Goal: Task Accomplishment & Management: Use online tool/utility

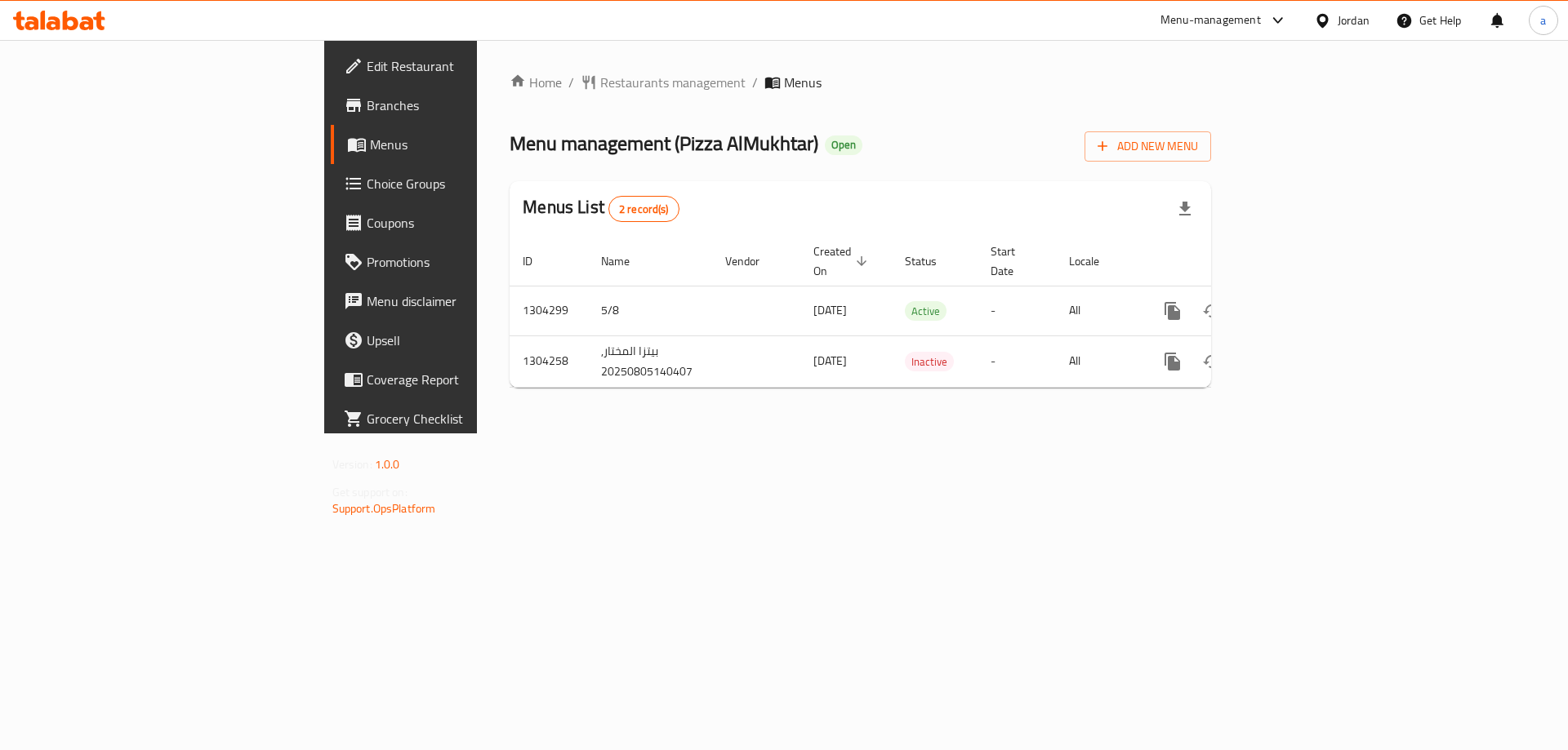
click at [367, 191] on span "Choice Groups" at bounding box center [470, 183] width 207 height 20
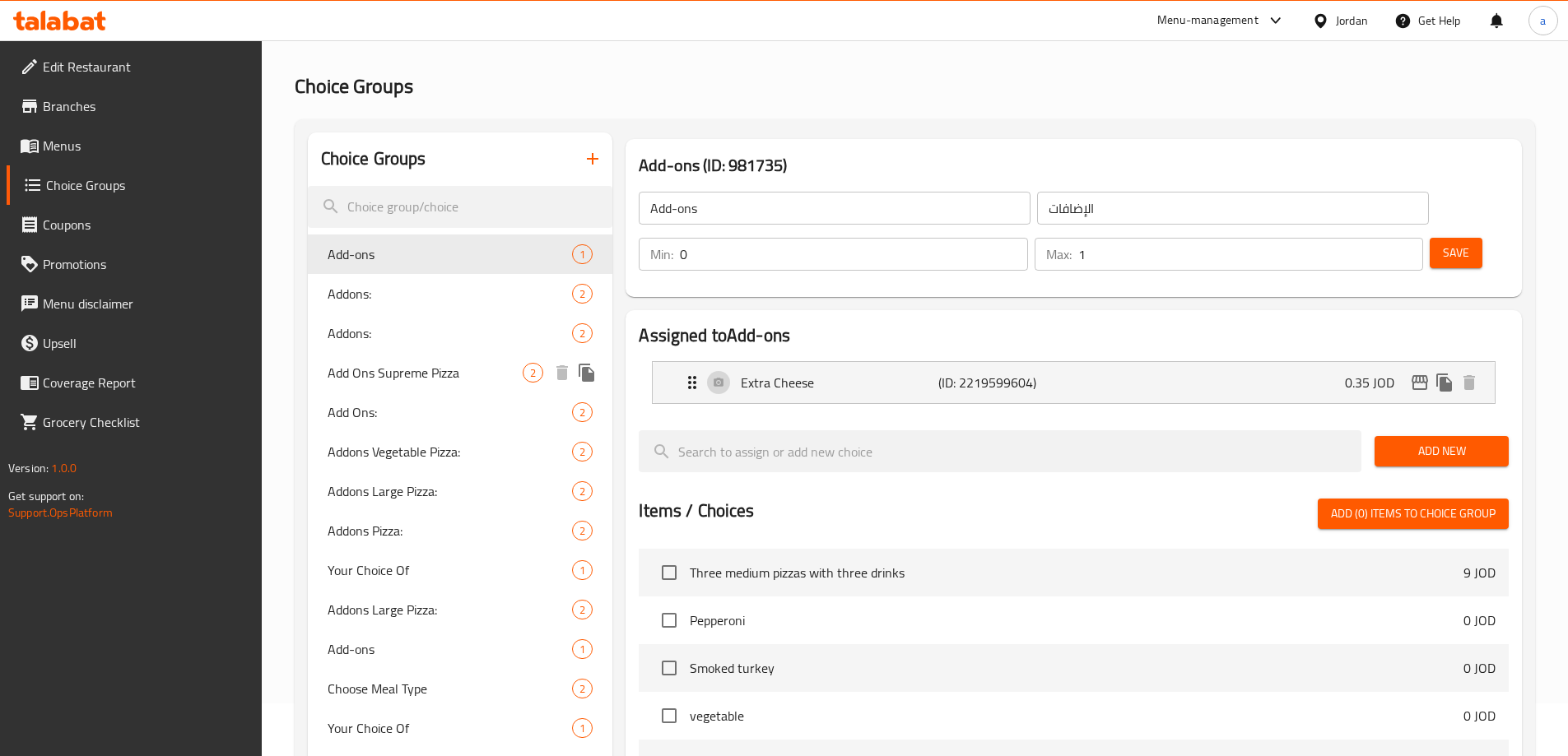
scroll to position [82, 0]
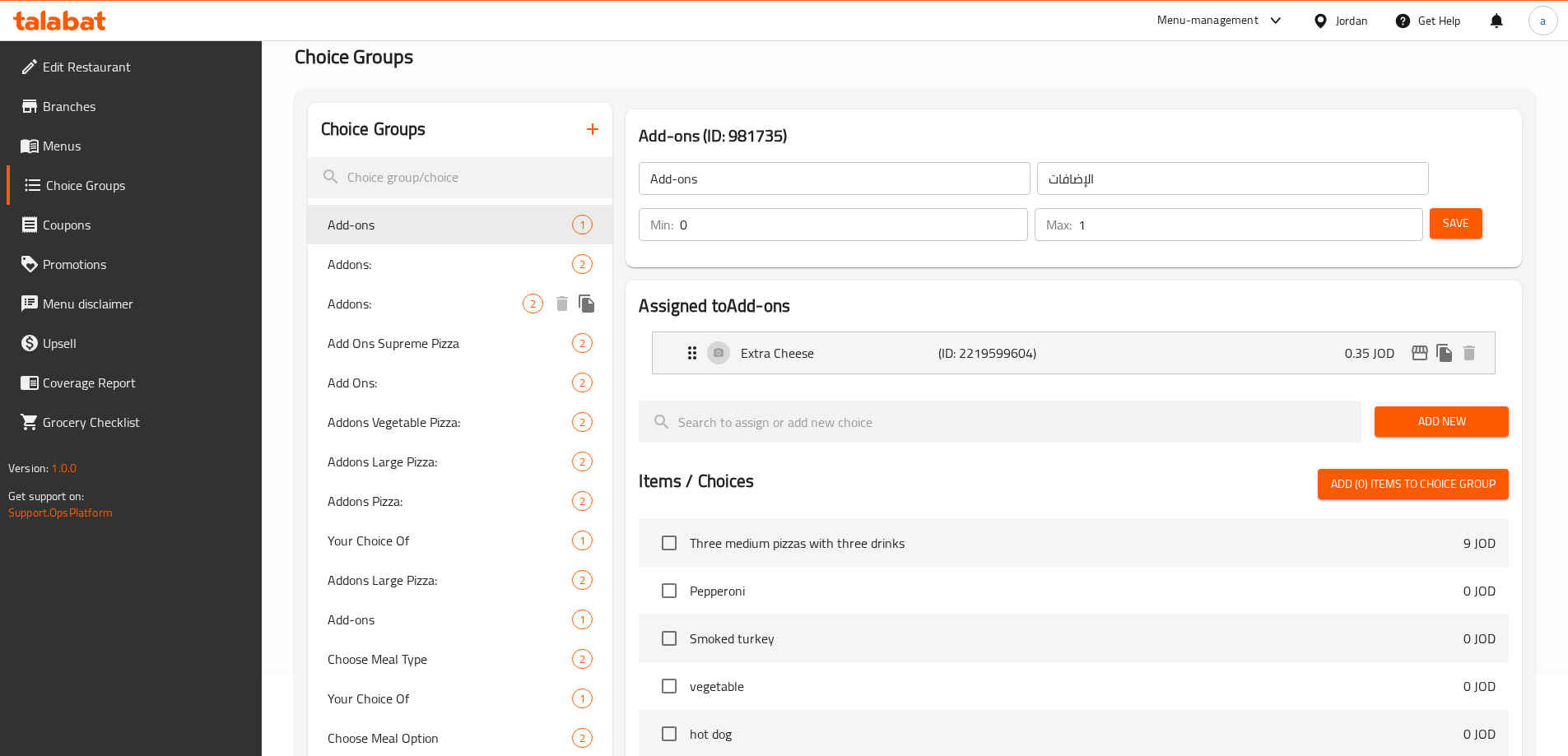
drag, startPoint x: 382, startPoint y: 301, endPoint x: 385, endPoint y: 286, distance: 15.3
click at [383, 300] on span "Addons:" at bounding box center [425, 303] width 196 height 20
type input "Addons:"
type input "إضافات:"
type input "0"
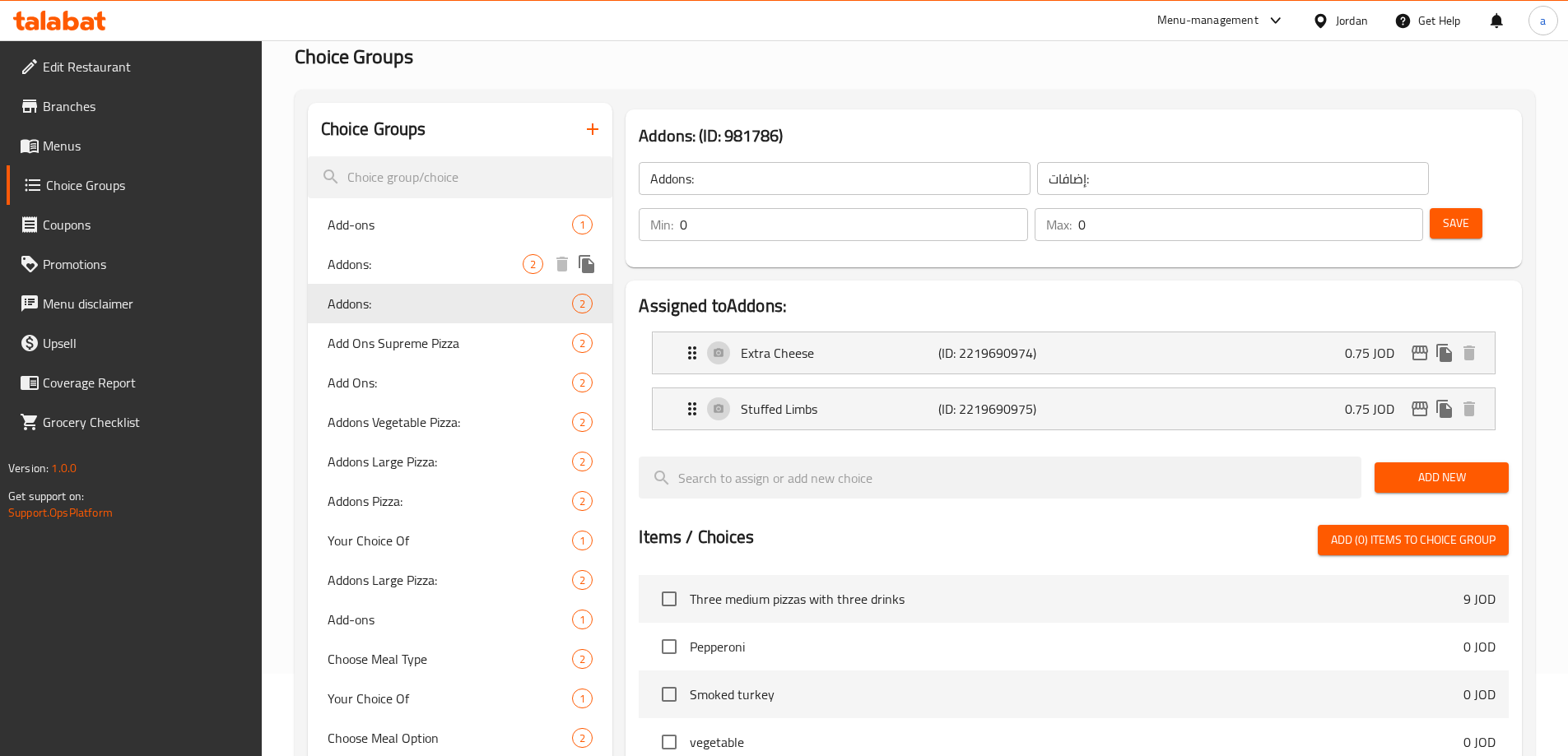
click at [391, 264] on span "Addons:" at bounding box center [425, 264] width 196 height 20
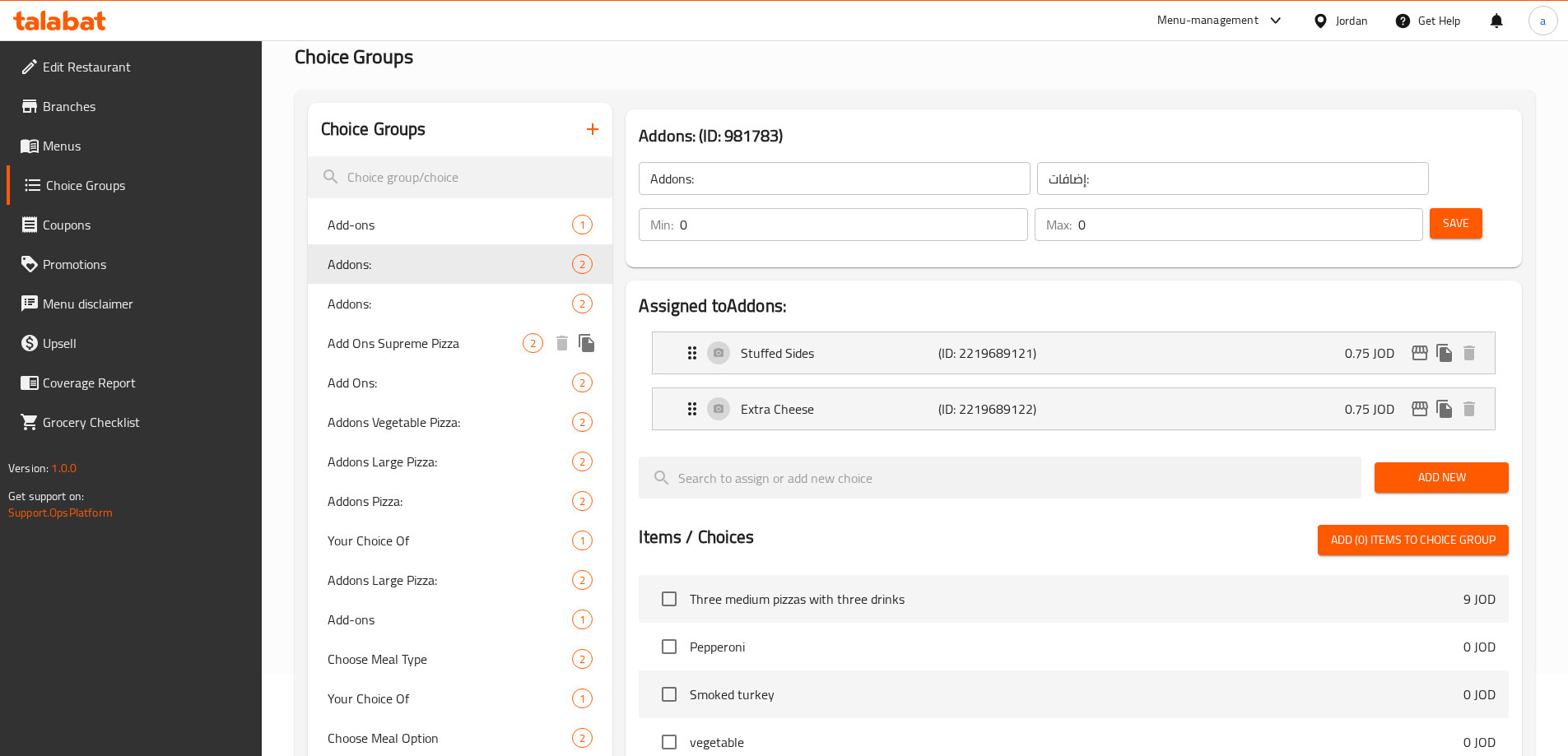
click at [392, 325] on div "Add Ons Supreme Pizza 2" at bounding box center [460, 342] width 306 height 39
type input "Add Ons Supreme Pizza"
type input "إضافات [PERSON_NAME]:"
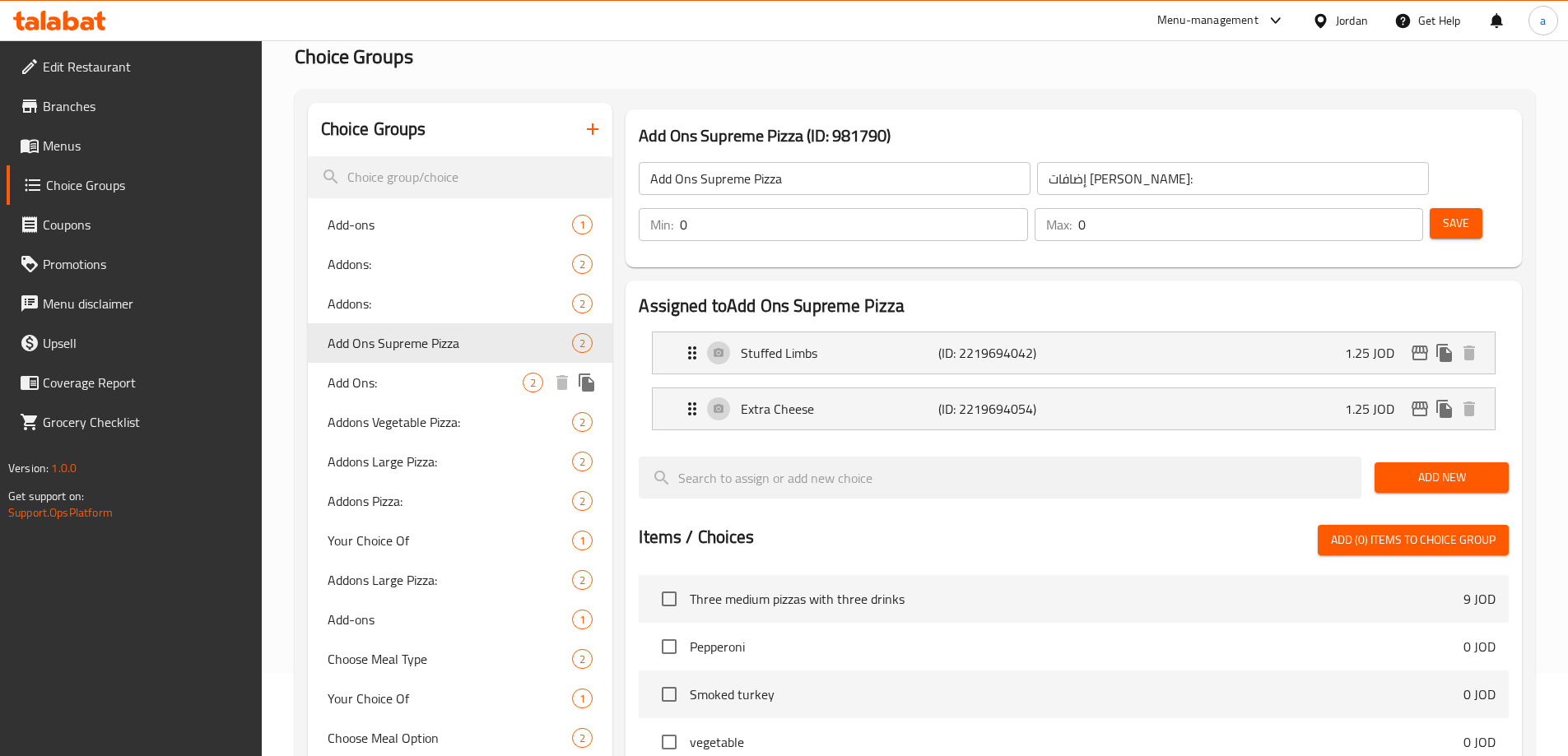
click at [392, 369] on div "Add Ons: 2" at bounding box center [460, 382] width 306 height 39
type input "Add Ons:"
type input "إضافات:"
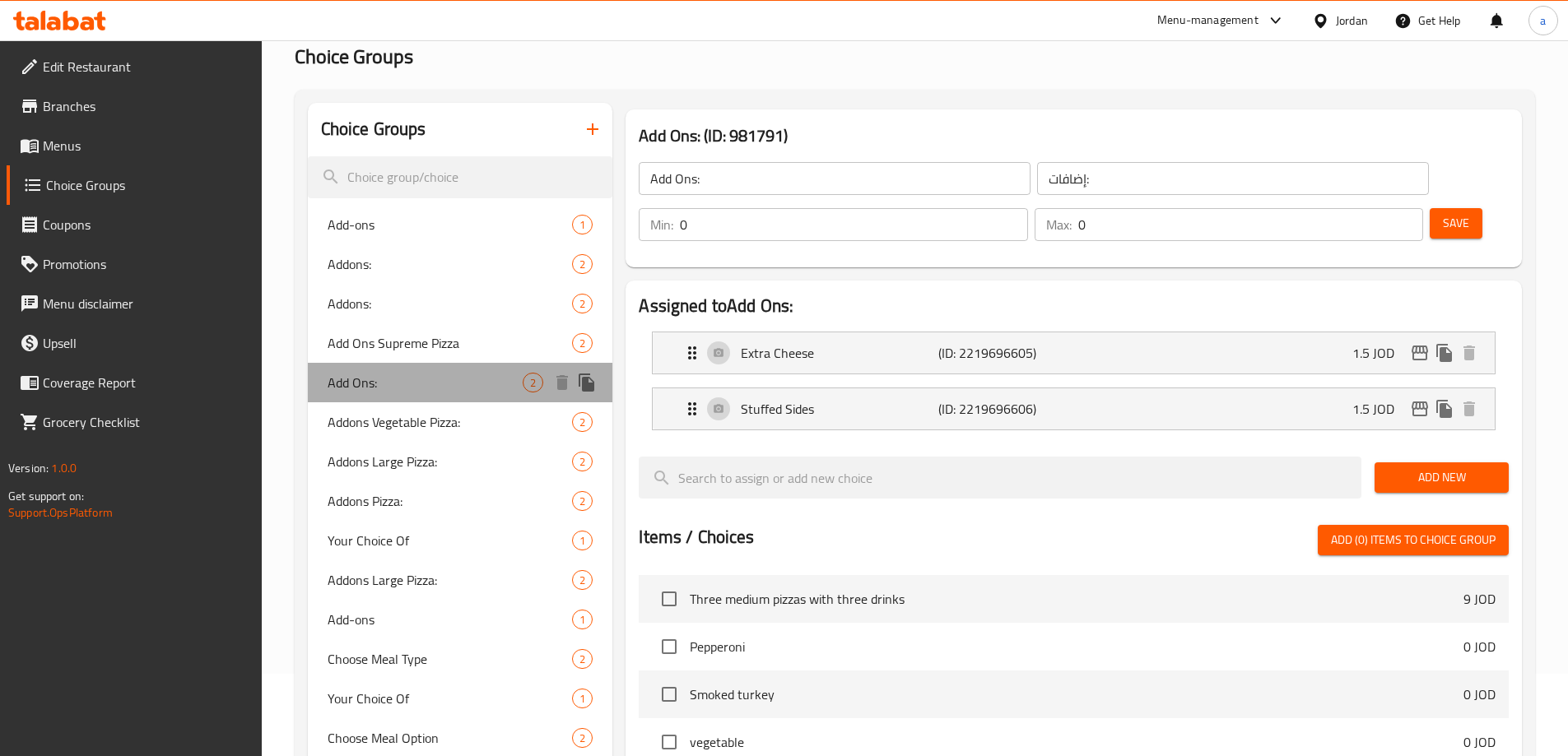
click at [394, 398] on div "Add Ons: 2" at bounding box center [460, 382] width 306 height 39
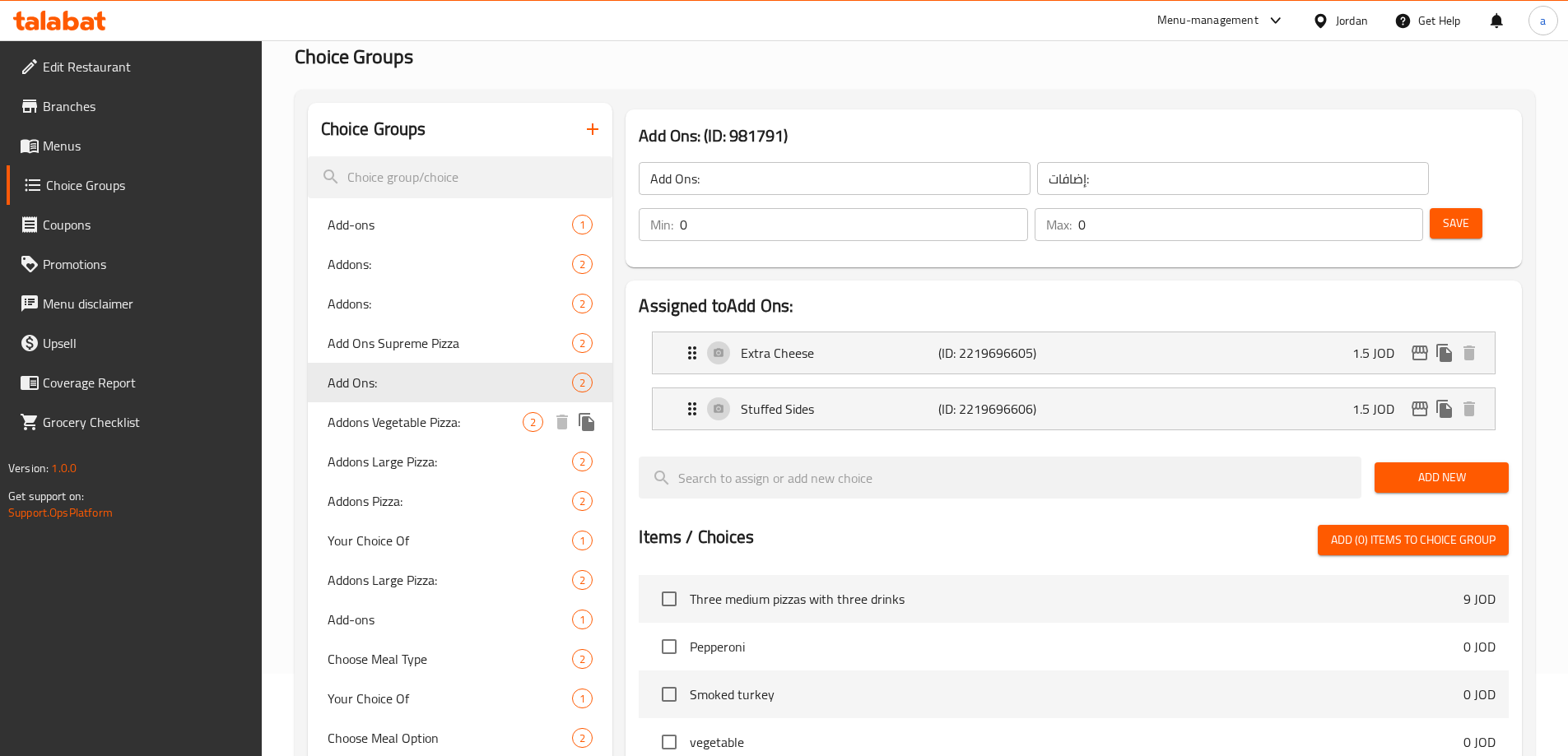
click at [402, 423] on span "Addons Vegetable Pizza:" at bounding box center [425, 422] width 196 height 20
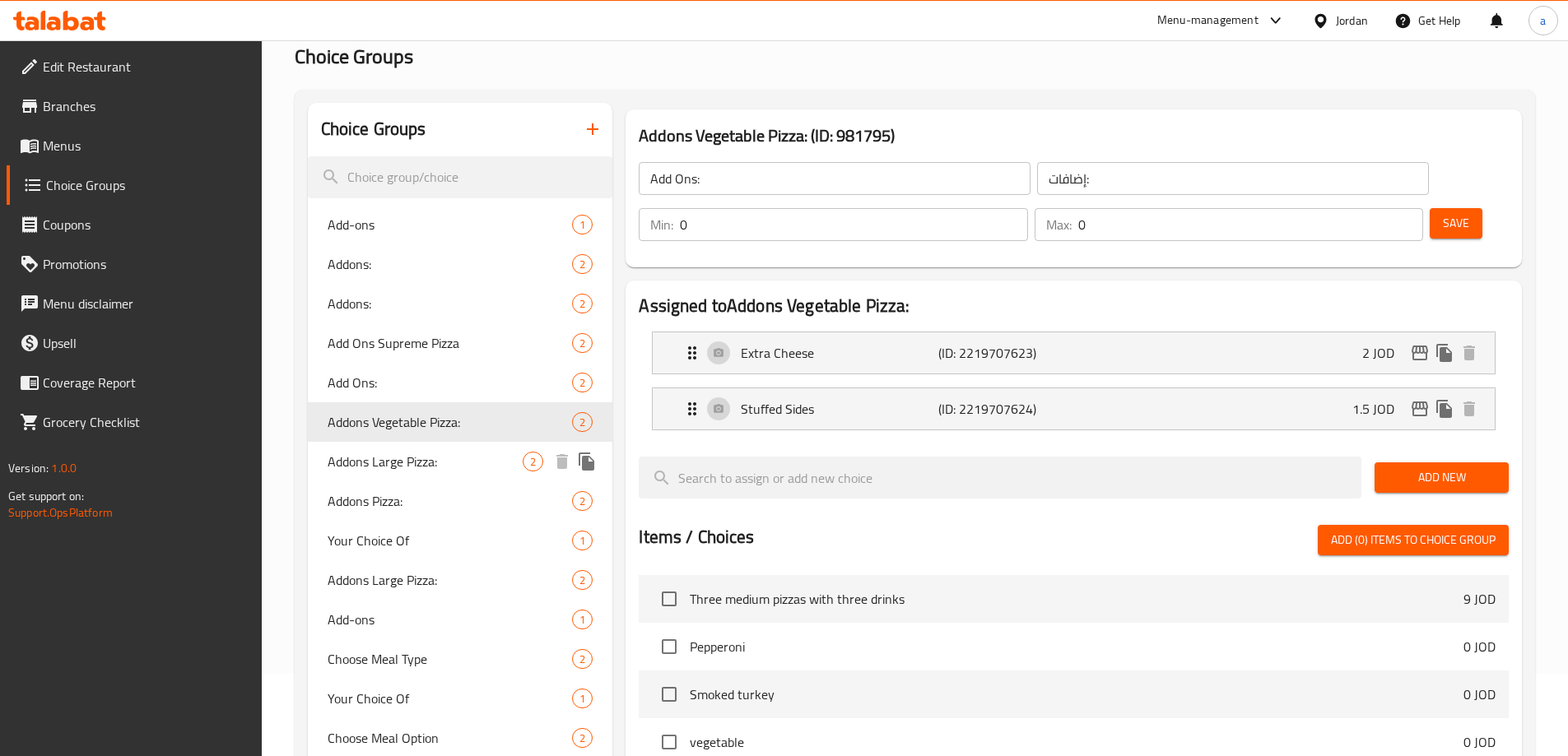
type input "Addons Vegetable Pizza:"
type input "إضافات بيتزا الخضار:"
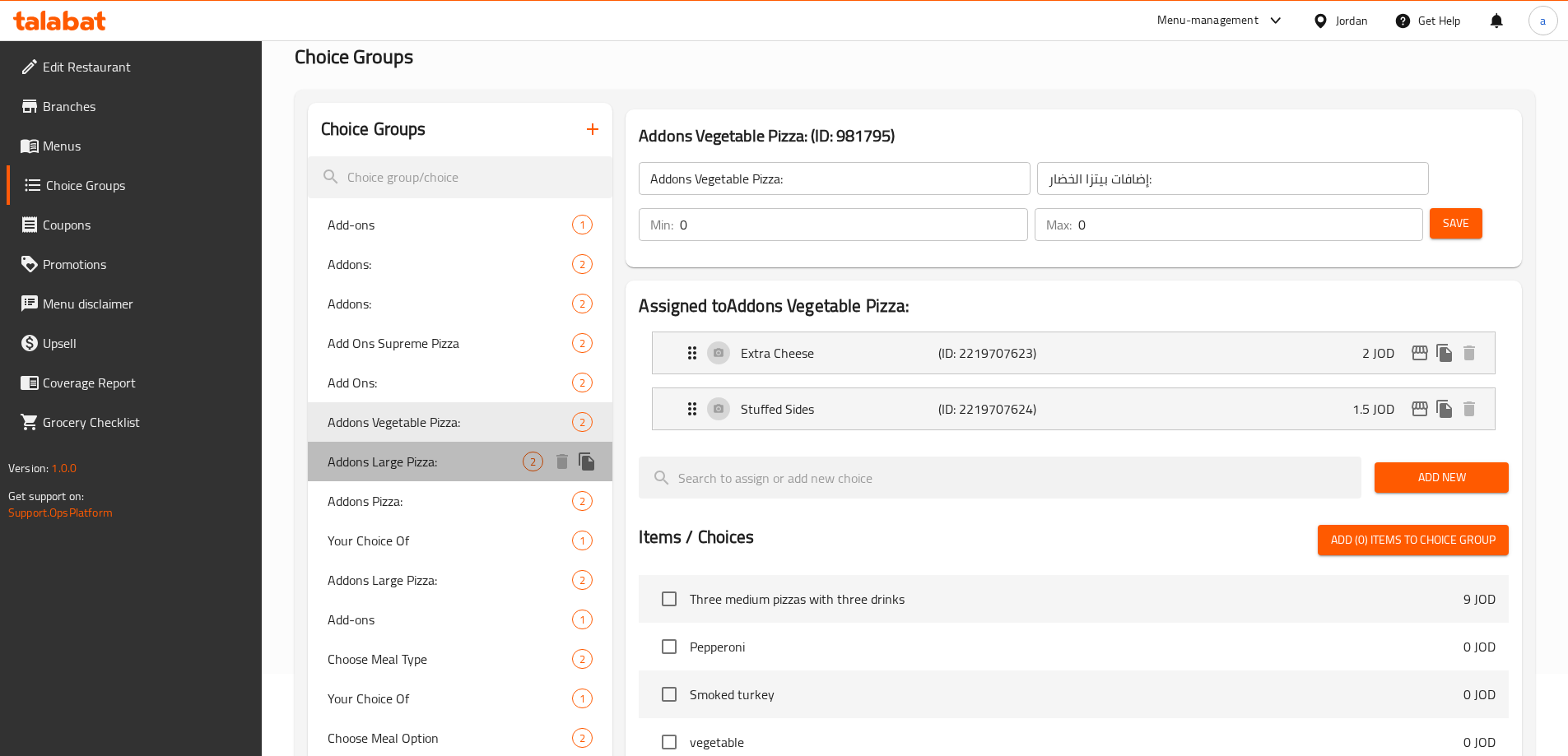
click at [405, 444] on div "Addons Large Pizza: 2" at bounding box center [460, 461] width 306 height 39
type input "Addons Large Pizza:"
type input "إضاقات البيتزا الكبيرة:"
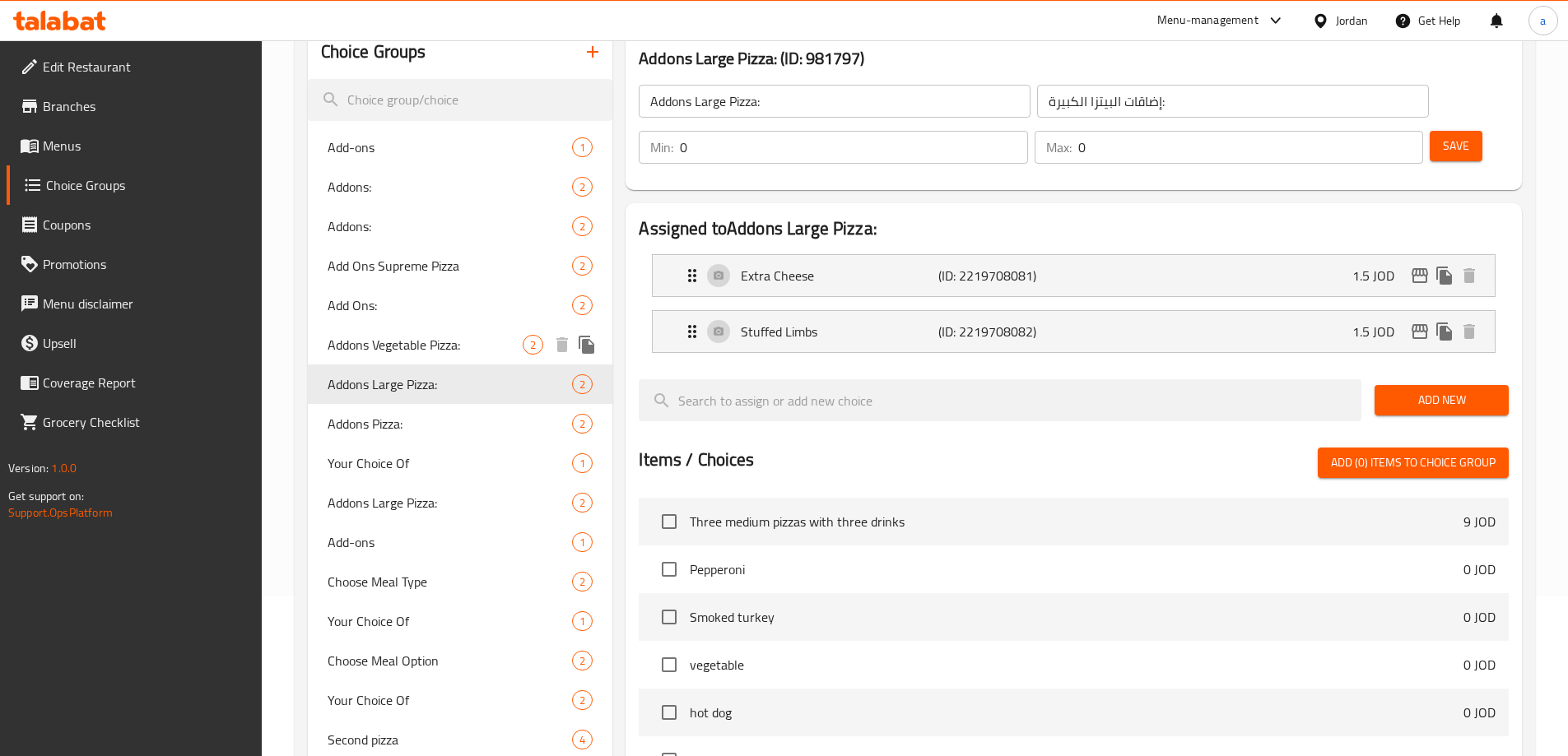
scroll to position [247, 0]
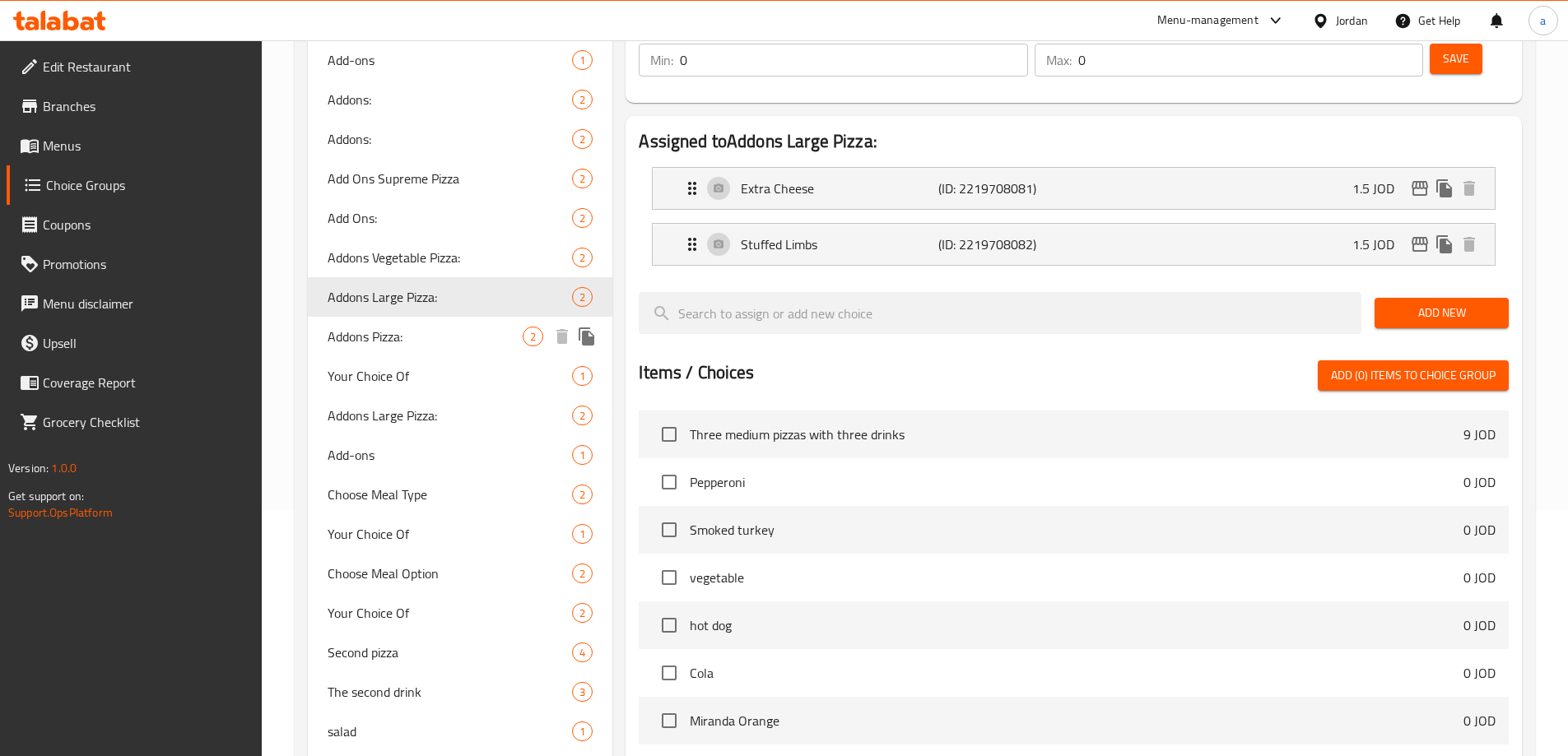
click at [423, 349] on div "Addons Pizza: 2" at bounding box center [460, 336] width 306 height 39
type input "Addons Pizza:"
type input "إضاقات البيتزا:"
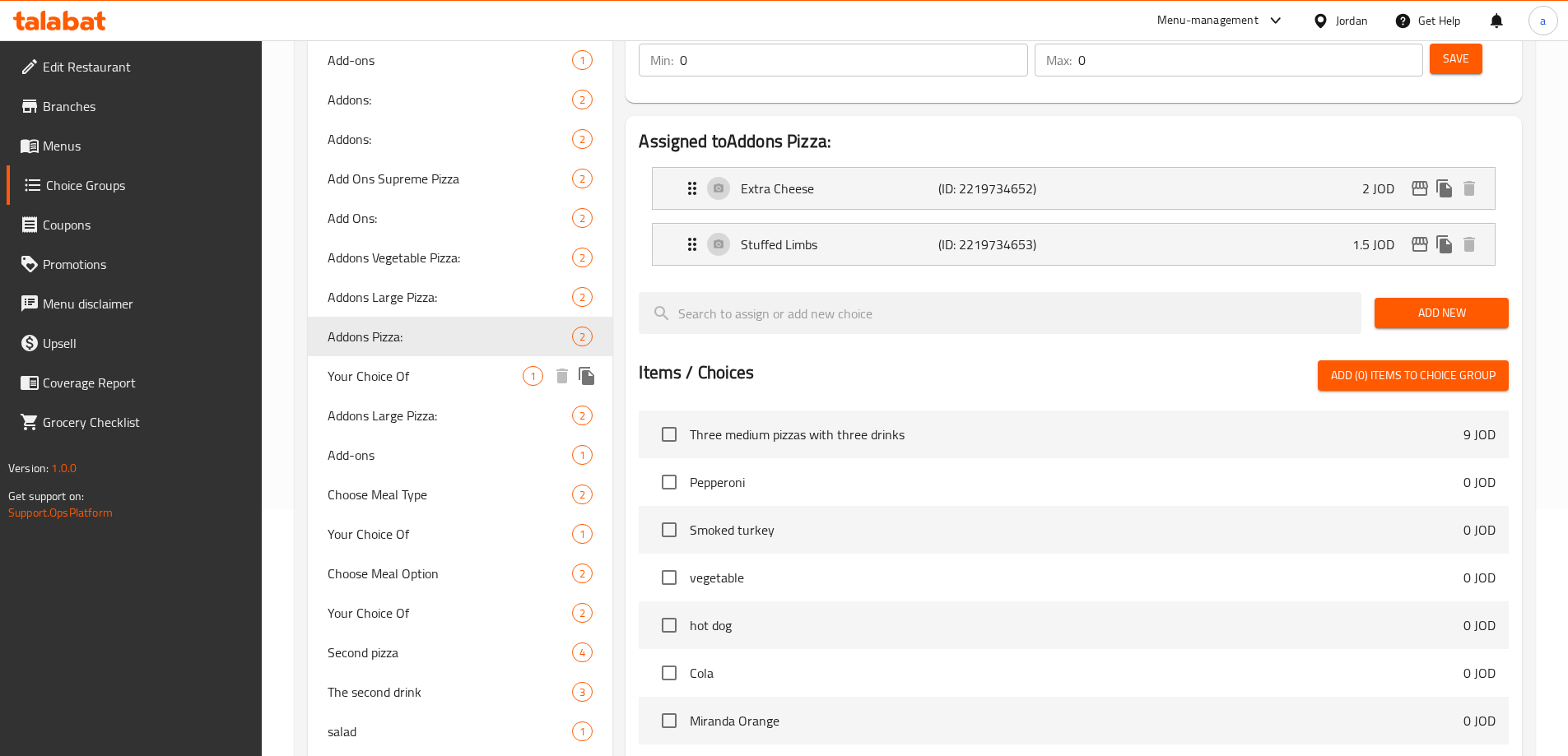
click at [426, 396] on div "Addons Large Pizza: 2" at bounding box center [460, 415] width 306 height 39
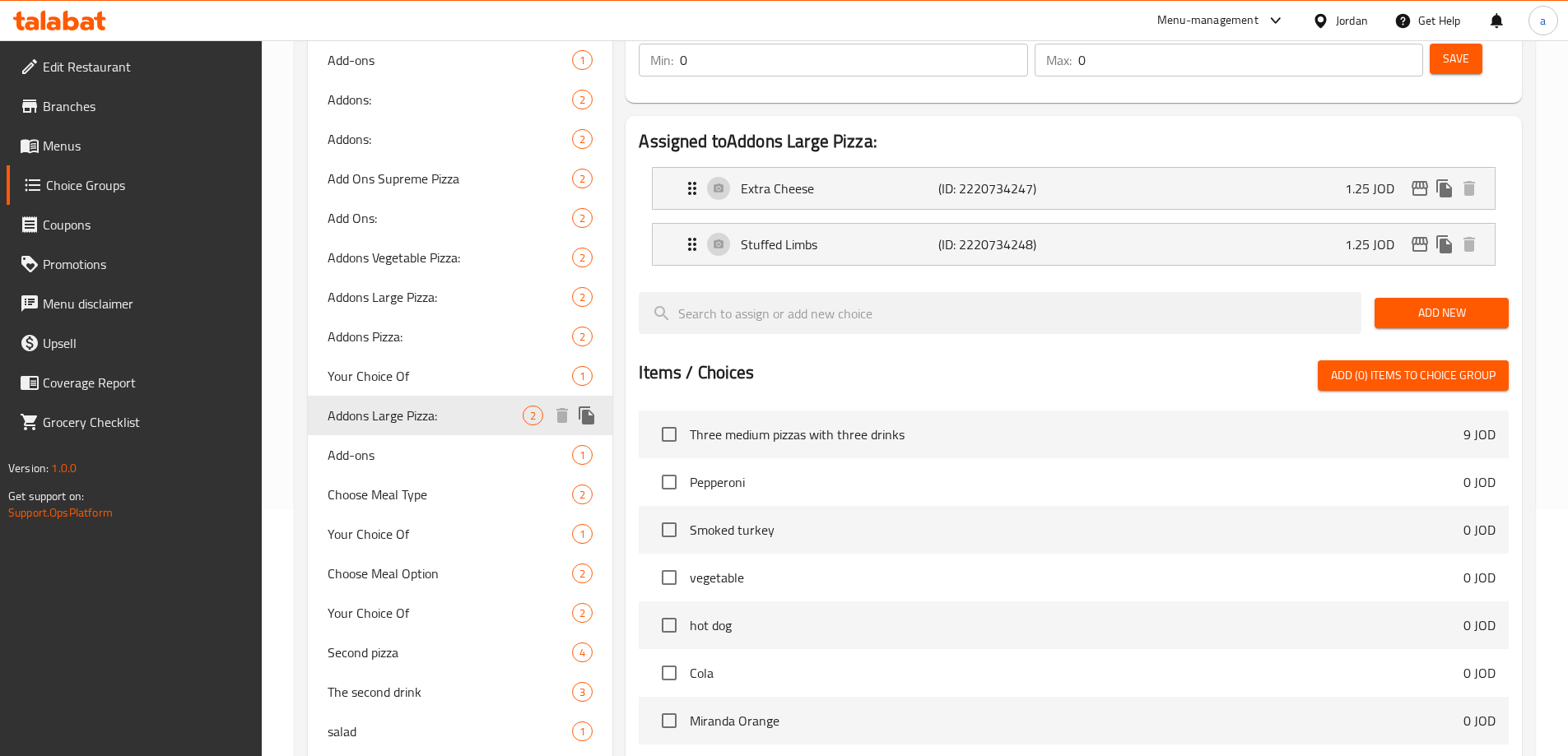
type input "Addons Large Pizza:"
type input "إضاقات البيتزا الكبيرة:"
click at [426, 420] on span "Addons Large Pizza:" at bounding box center [425, 415] width 196 height 20
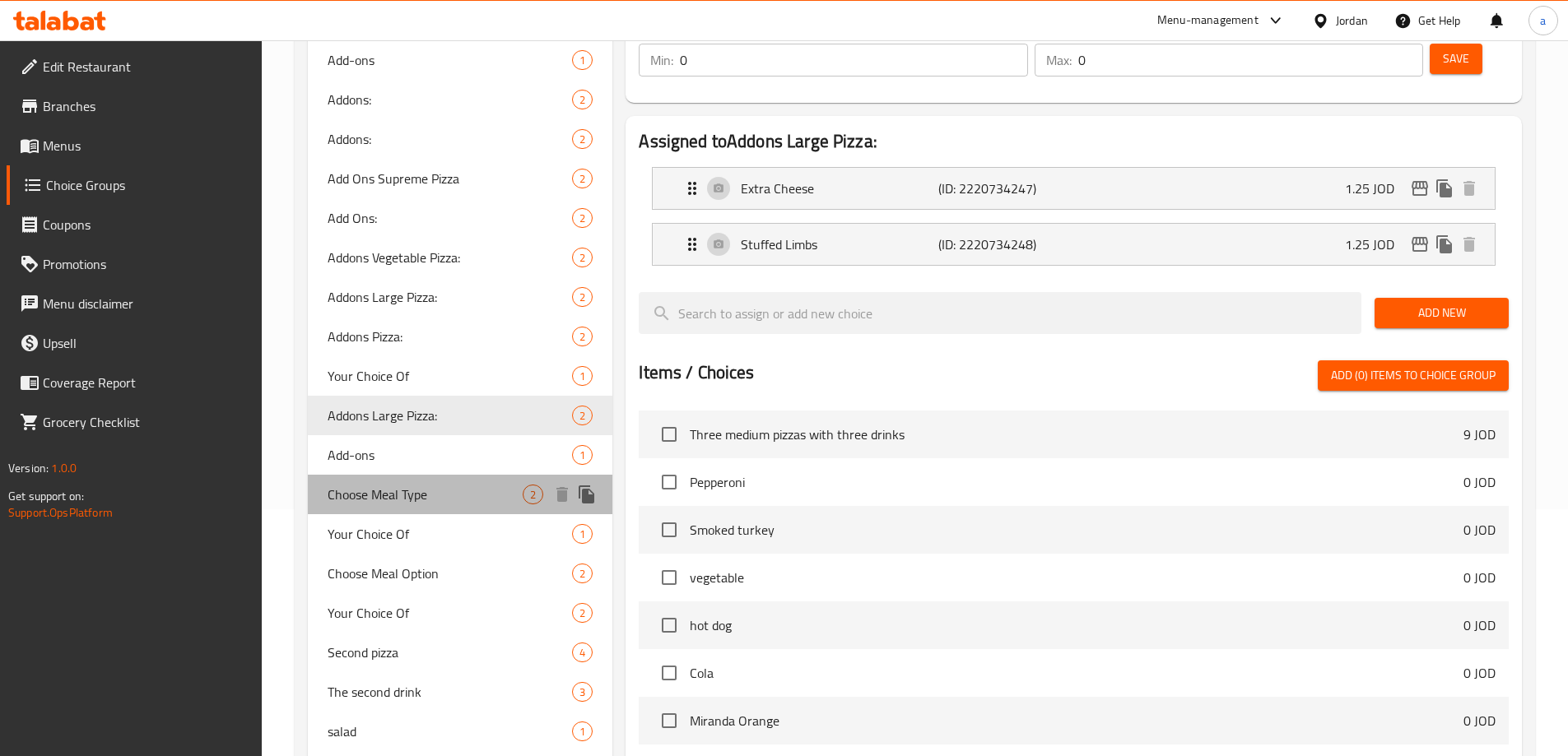
click at [432, 475] on div "Choose Meal Type 2" at bounding box center [460, 494] width 306 height 39
type input "Choose Meal Type"
type input "اختر نوع الوجبة"
type input "1"
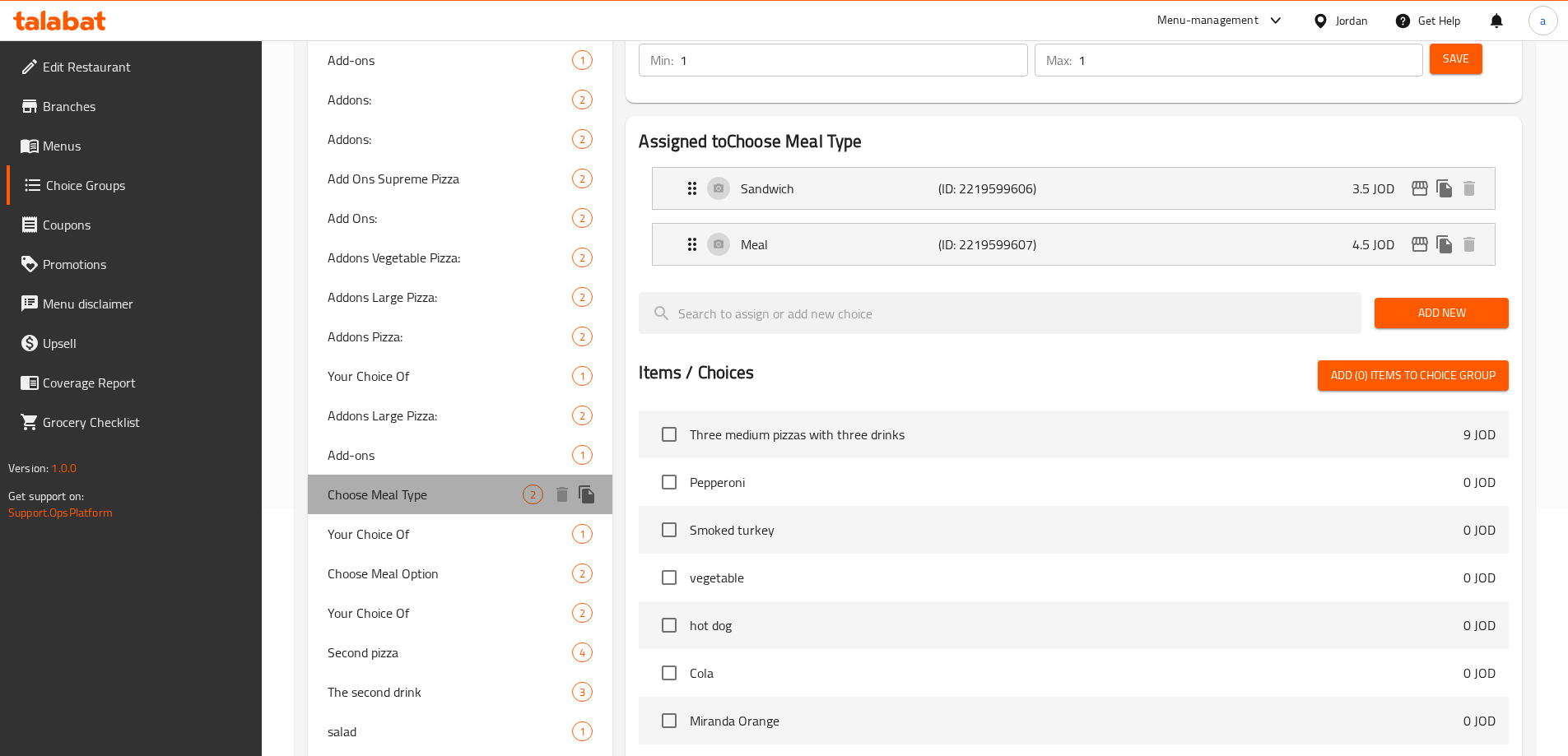
click at [440, 511] on div "Choose Meal Type 2" at bounding box center [460, 494] width 306 height 39
drag, startPoint x: 445, startPoint y: 536, endPoint x: 446, endPoint y: 549, distance: 13.0
click at [445, 536] on span "Your Choice Of" at bounding box center [450, 534] width 245 height 20
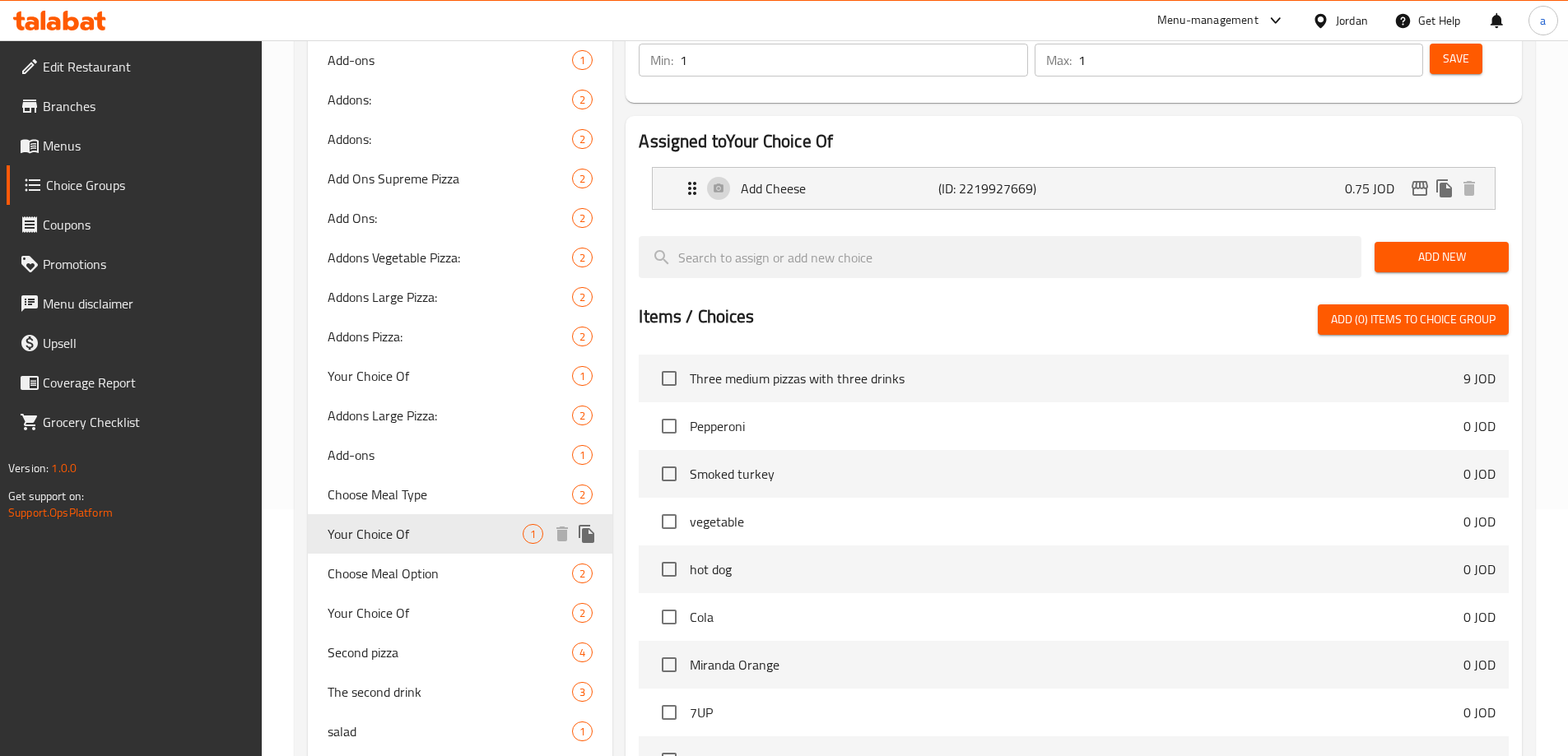
type input "Your Choice Of"
type input "اختيارك من"
type input "0"
click at [450, 591] on div "Choose Meal Option 2" at bounding box center [460, 573] width 306 height 39
type input "Choose Meal Option"
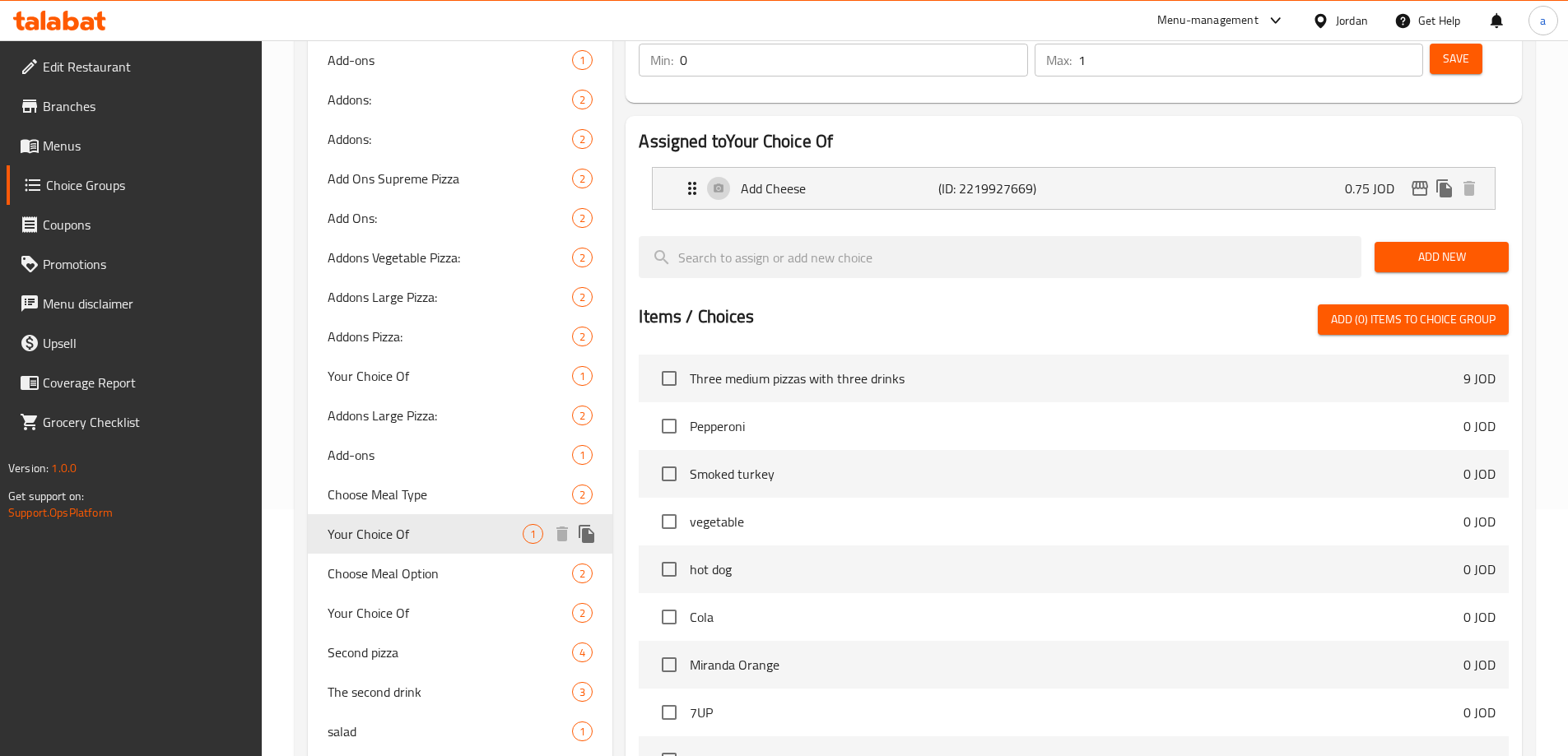
type input "اختر خيار الوجبة"
type input "1"
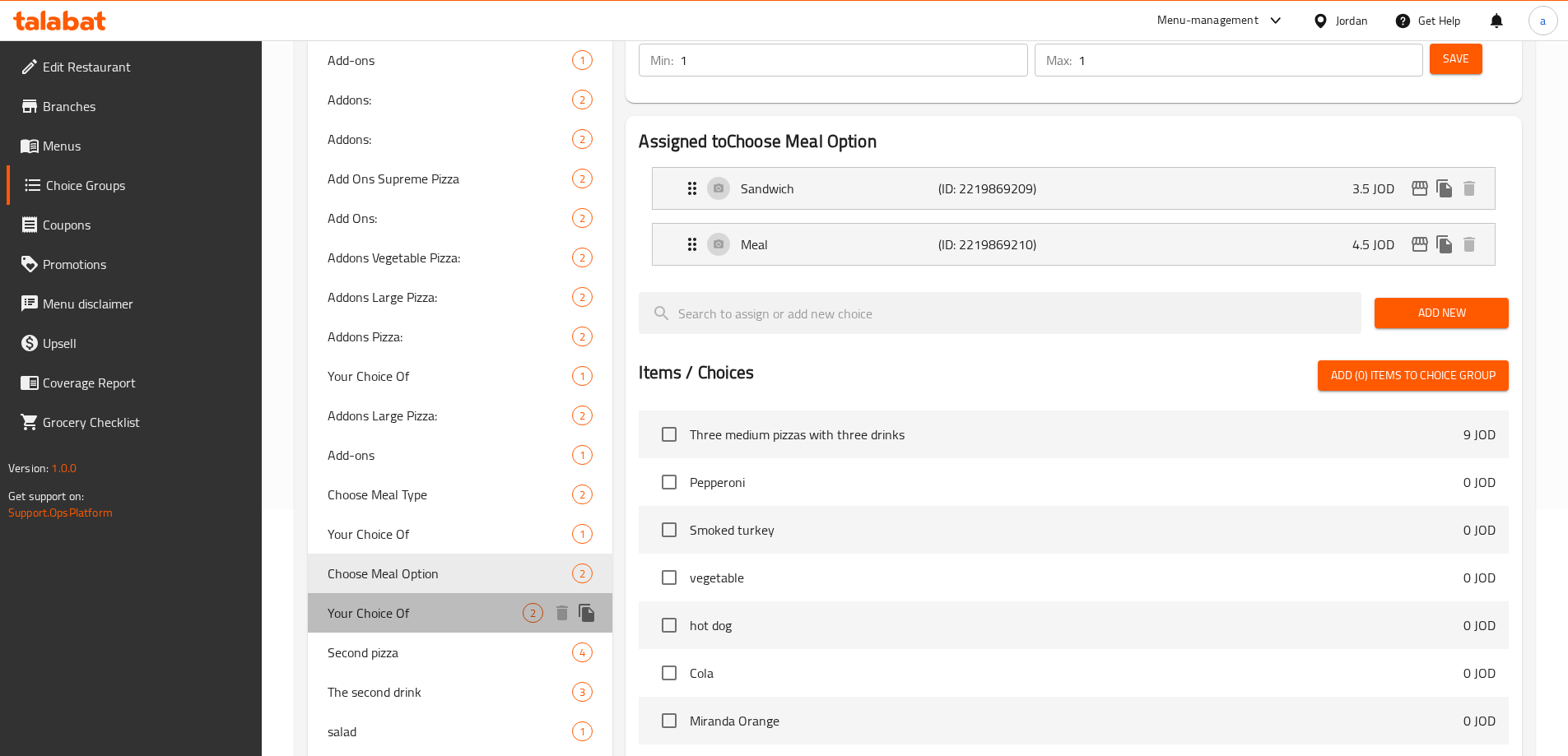
drag, startPoint x: 451, startPoint y: 613, endPoint x: 459, endPoint y: 644, distance: 32.0
click at [452, 615] on span "Your Choice Of" at bounding box center [425, 613] width 196 height 20
type input "Your Choice Of"
type input "اختيارك من"
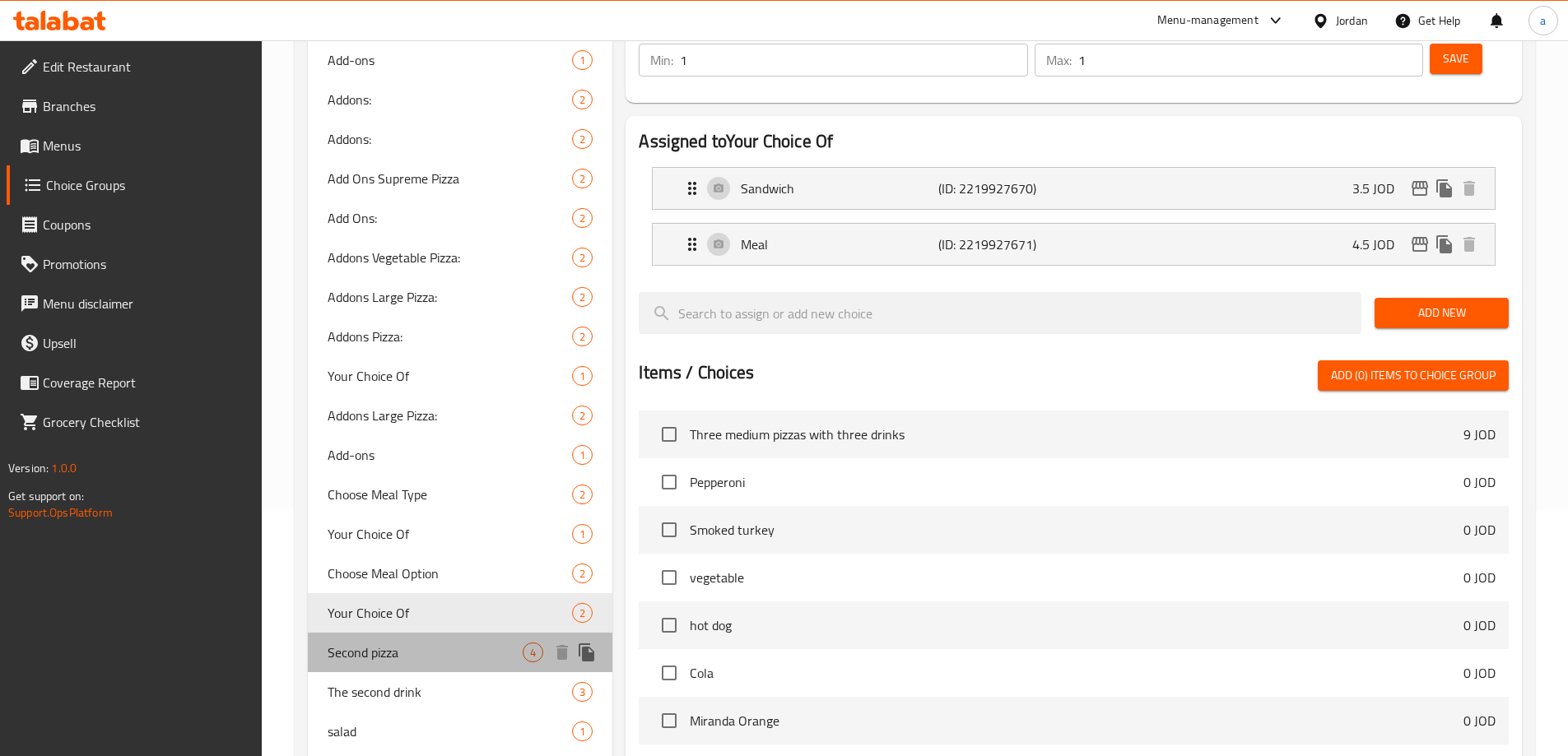
drag, startPoint x: 459, startPoint y: 644, endPoint x: 454, endPoint y: 684, distance: 40.3
click at [458, 650] on span "Second pizza" at bounding box center [425, 652] width 196 height 20
type input "Second pizza"
type input "بيتزا الثانية"
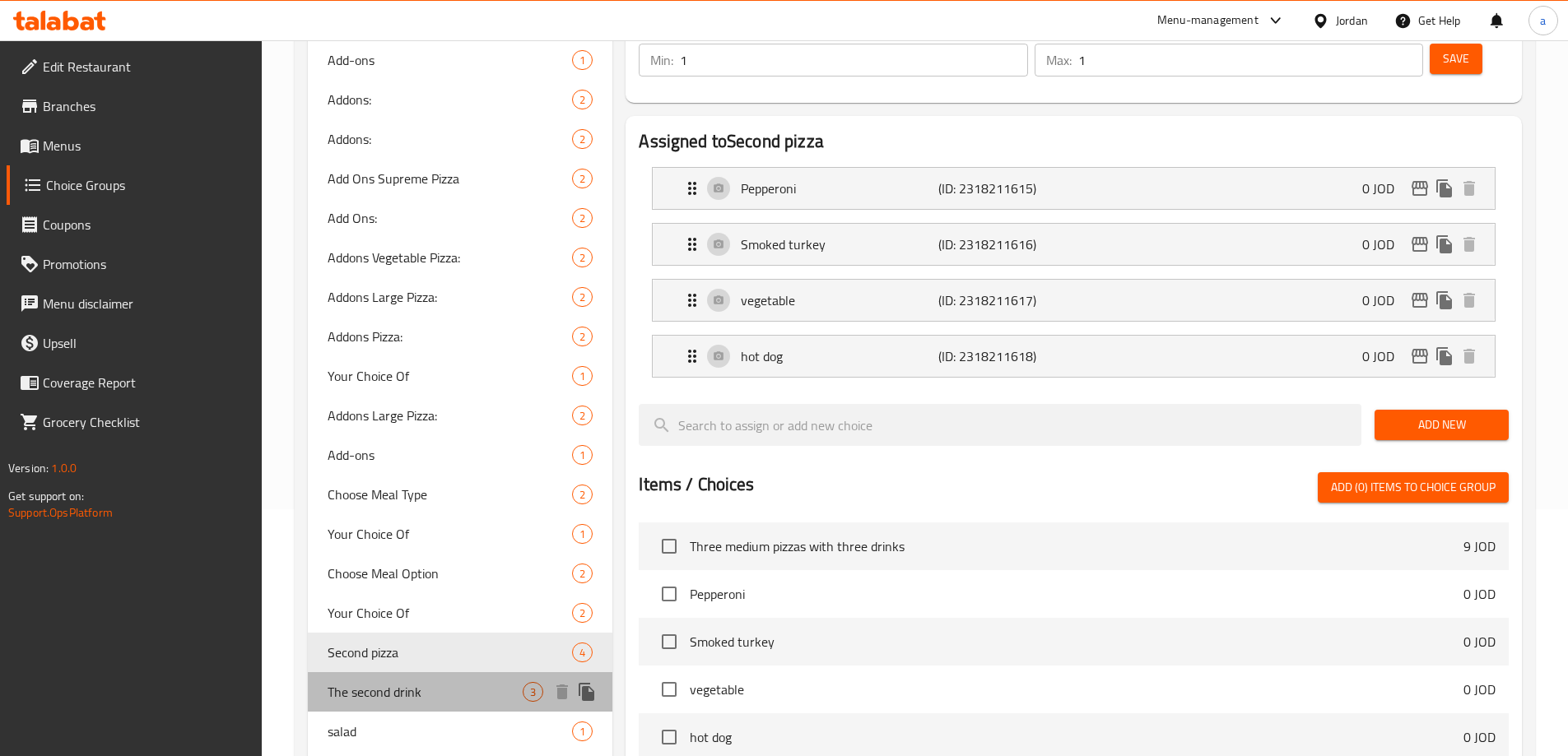
drag, startPoint x: 454, startPoint y: 684, endPoint x: 456, endPoint y: 697, distance: 13.2
click at [454, 685] on div "The second drink 3" at bounding box center [460, 691] width 306 height 39
type input "The second drink"
type input "المشروب الثاني"
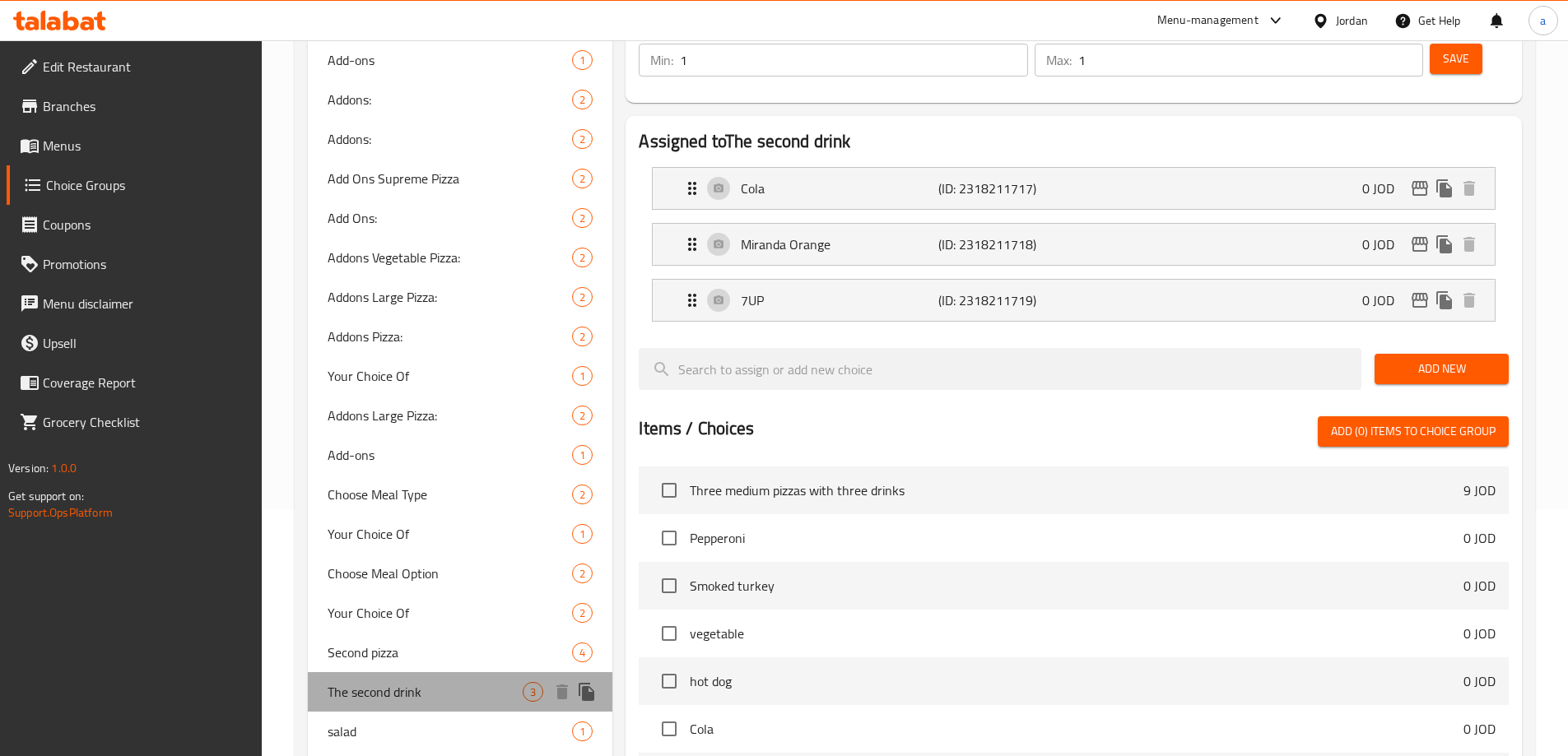
click at [456, 698] on span "The second drink" at bounding box center [425, 692] width 196 height 20
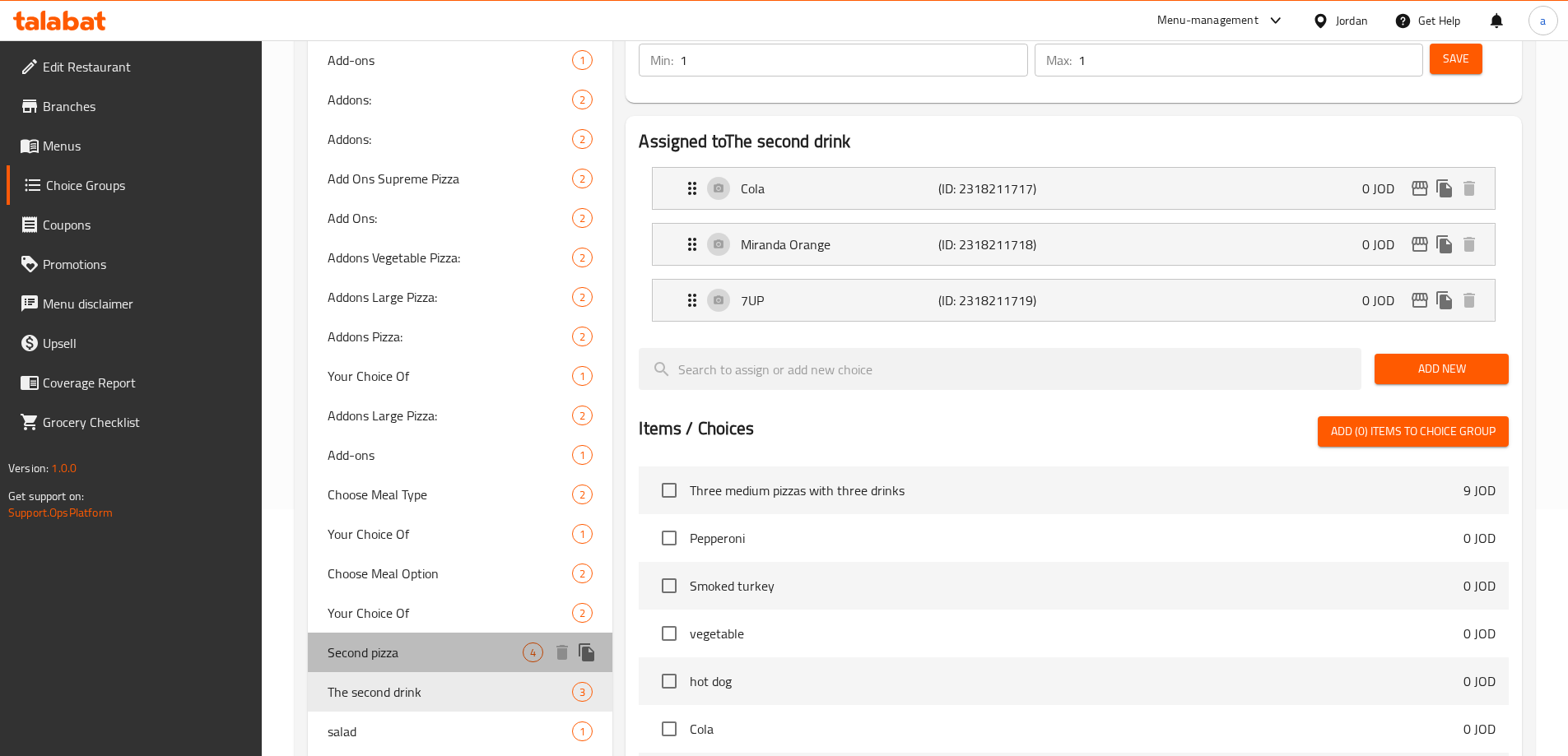
click at [418, 658] on span "Second pizza" at bounding box center [425, 652] width 196 height 20
type input "Second pizza"
type input "بيتزا الثانية"
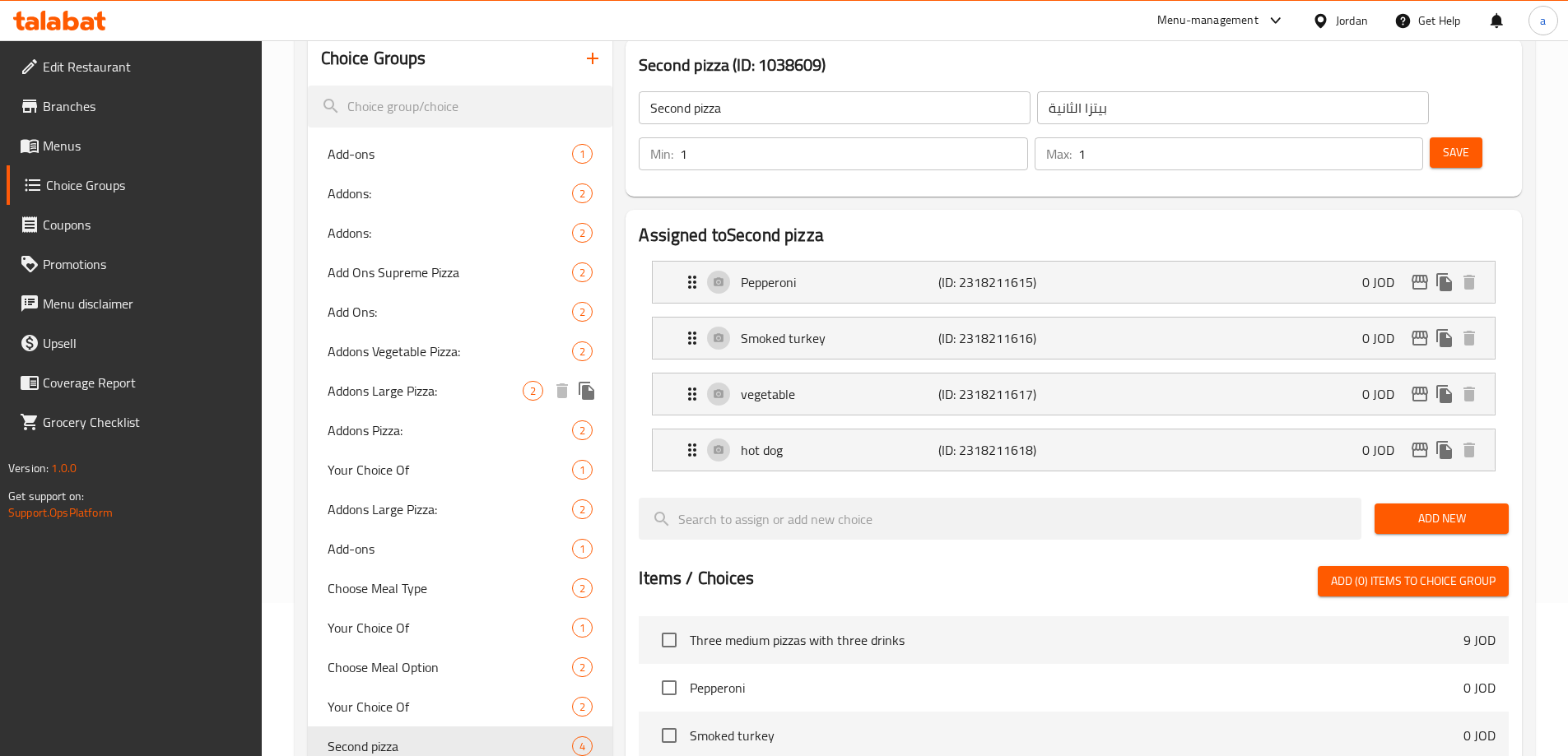
scroll to position [82, 0]
